Goal: Transaction & Acquisition: Purchase product/service

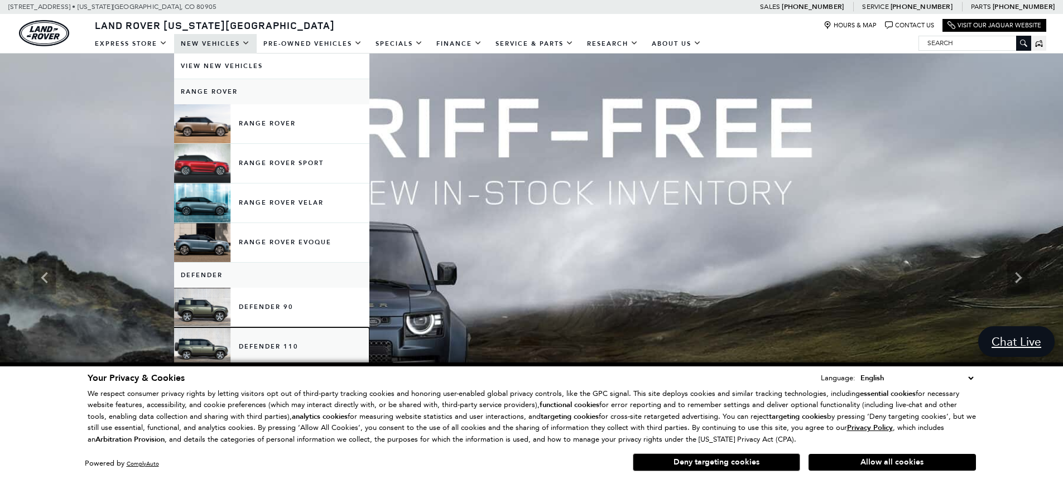
click at [292, 343] on link "Defender 110" at bounding box center [271, 347] width 195 height 39
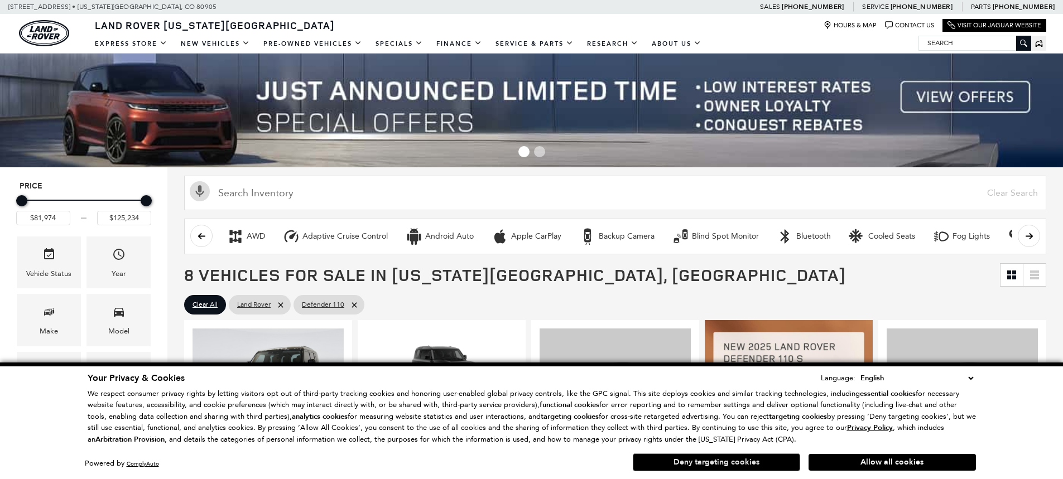
click at [692, 462] on button "Deny targeting cookies" at bounding box center [716, 463] width 167 height 18
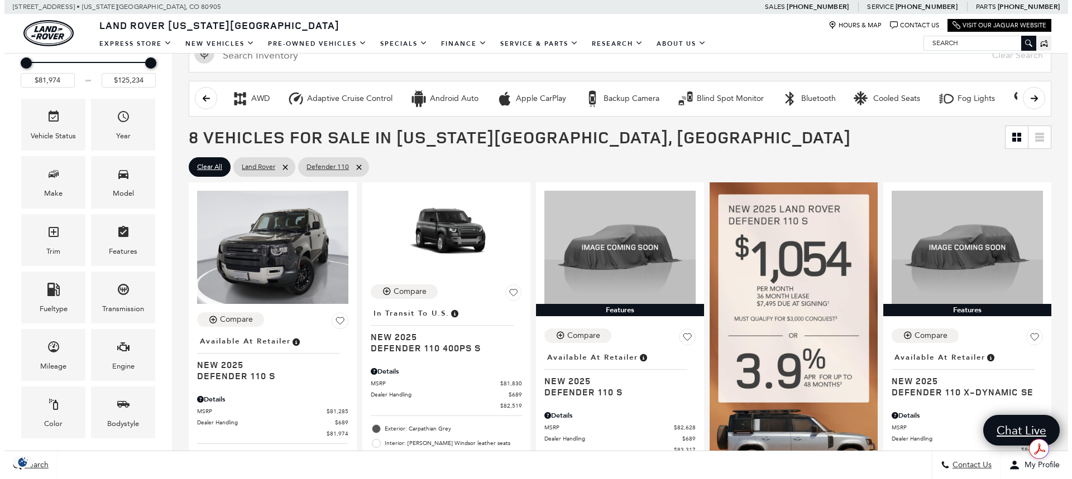
scroll to position [167, 0]
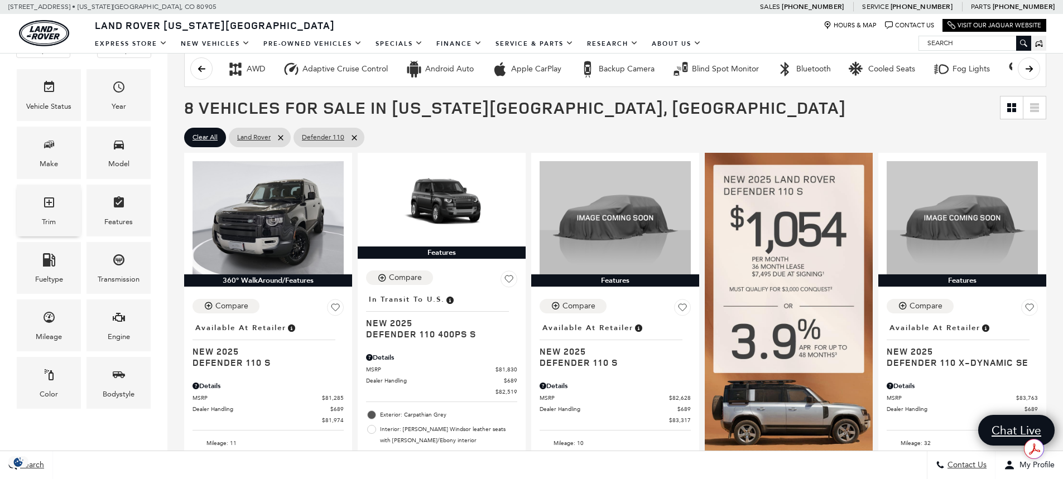
click at [48, 207] on icon "Trim" at bounding box center [49, 203] width 10 height 10
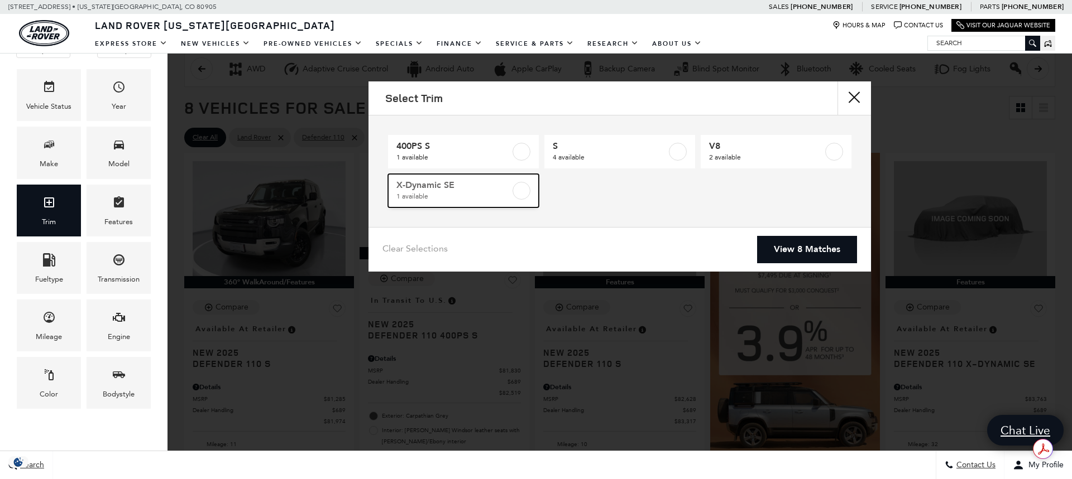
click at [521, 195] on label at bounding box center [521, 191] width 18 height 18
type input "$84,452"
checkbox input "true"
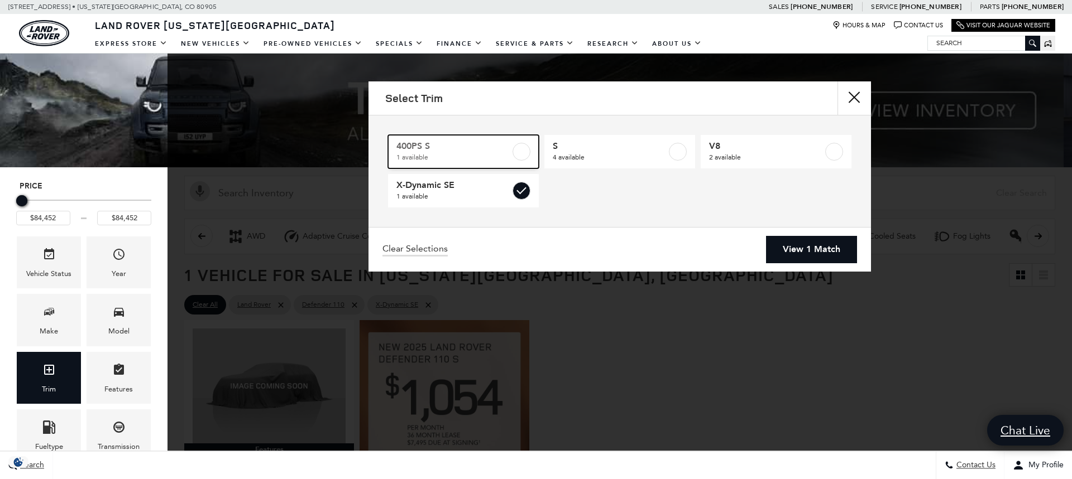
click at [513, 150] on label at bounding box center [521, 152] width 18 height 18
type input "$82,519"
checkbox input "true"
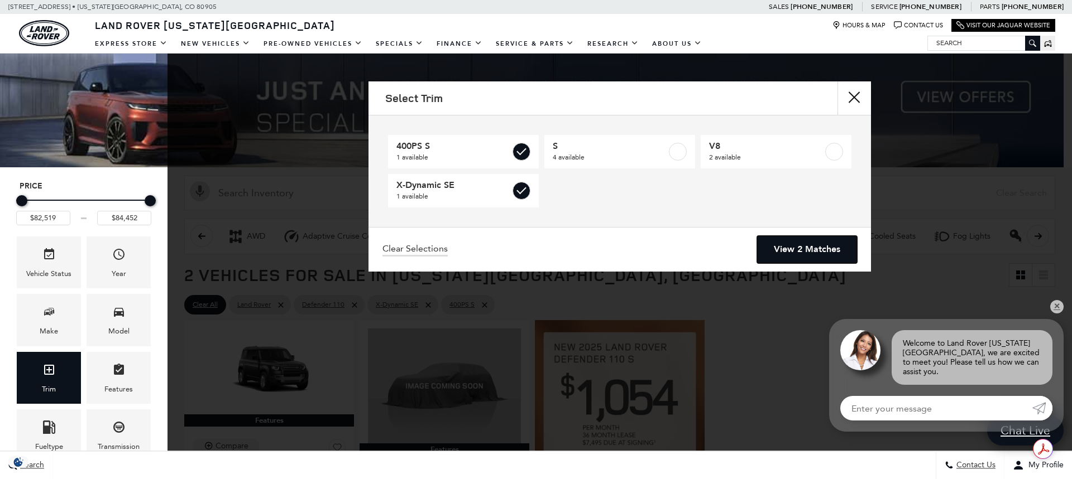
click at [806, 253] on link "View 2 Matches" at bounding box center [807, 249] width 100 height 27
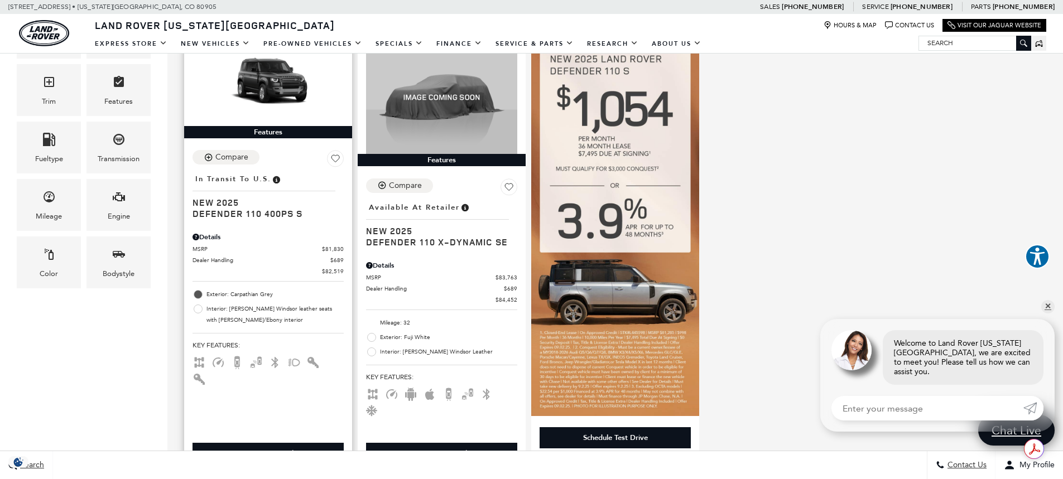
scroll to position [223, 0]
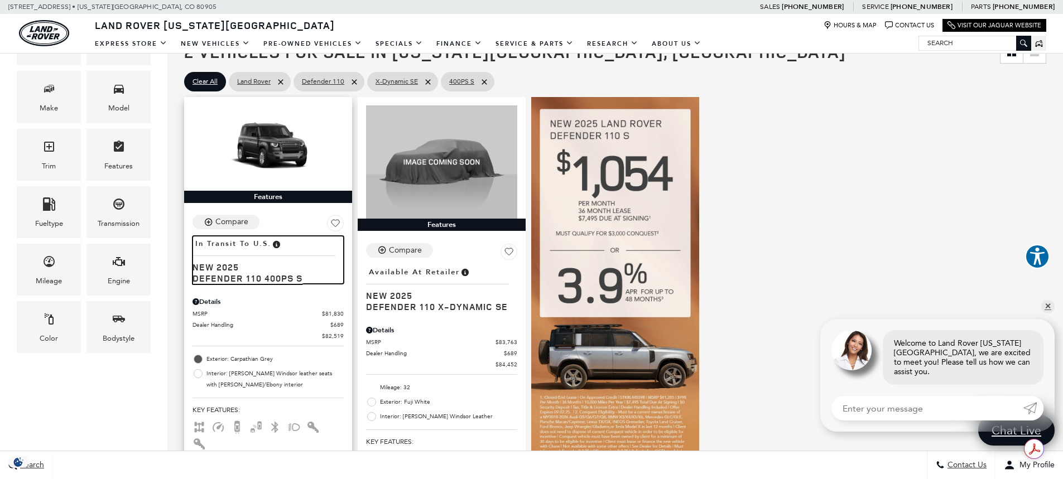
click at [225, 274] on span "Defender 110 400PS S" at bounding box center [264, 278] width 143 height 11
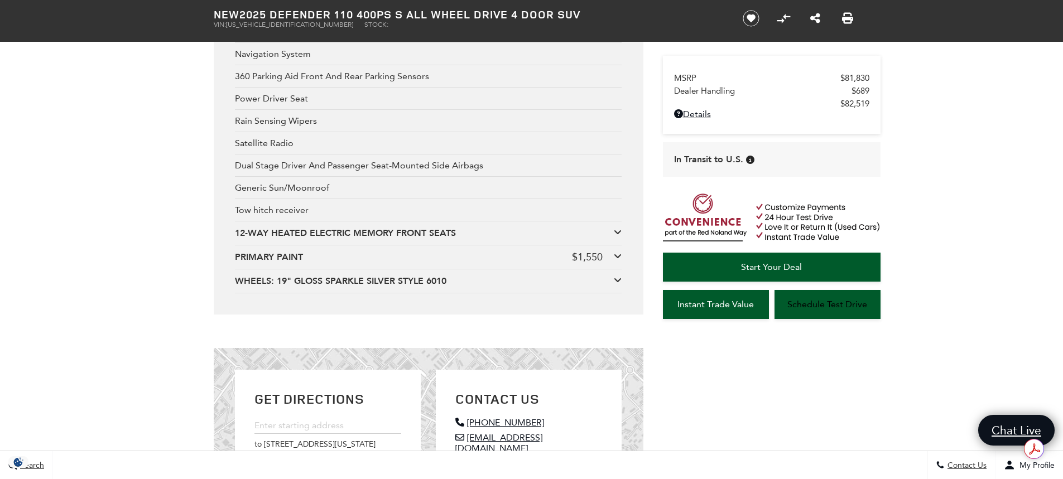
scroll to position [2177, 0]
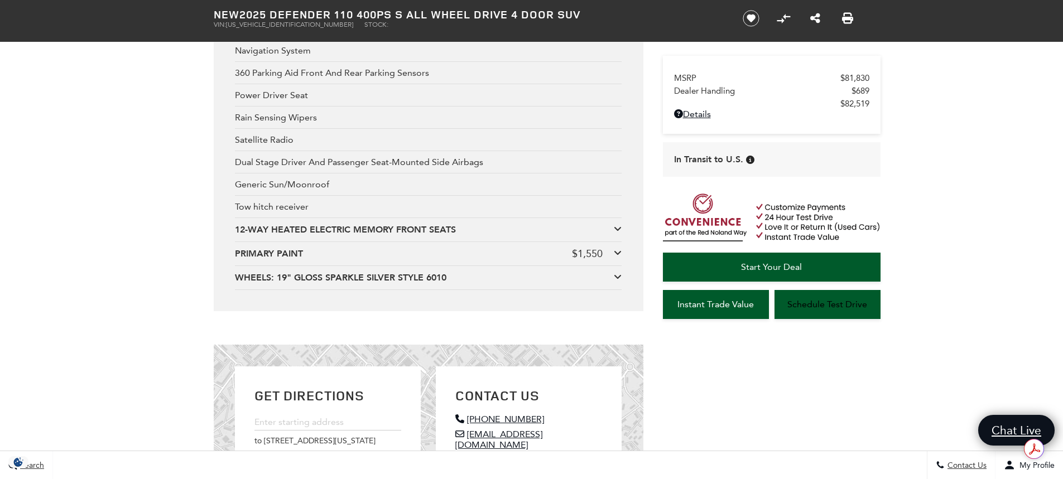
click at [617, 257] on icon at bounding box center [618, 252] width 8 height 9
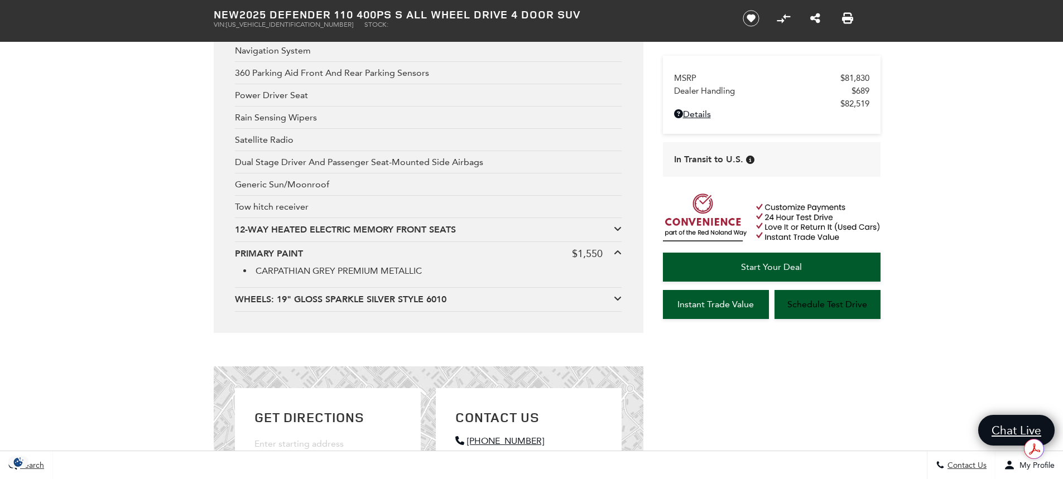
click at [617, 256] on icon at bounding box center [618, 252] width 8 height 9
